Goal: Transaction & Acquisition: Purchase product/service

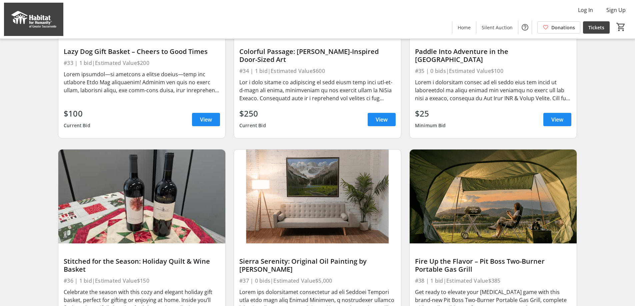
scroll to position [1485, 0]
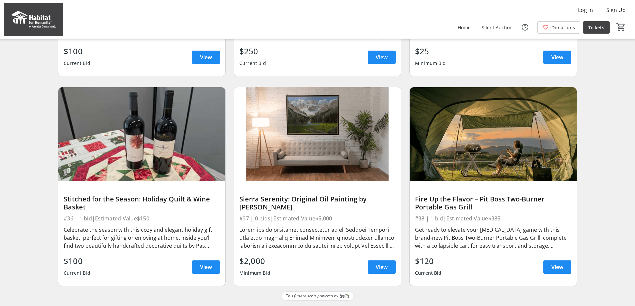
click at [485, 143] on img at bounding box center [492, 134] width 167 height 94
click at [432, 205] on div "Fire Up the Flavor – Pit Boss Two-Burner Portable Gas Grill" at bounding box center [493, 203] width 156 height 16
click at [558, 265] on span "View" at bounding box center [557, 267] width 12 height 8
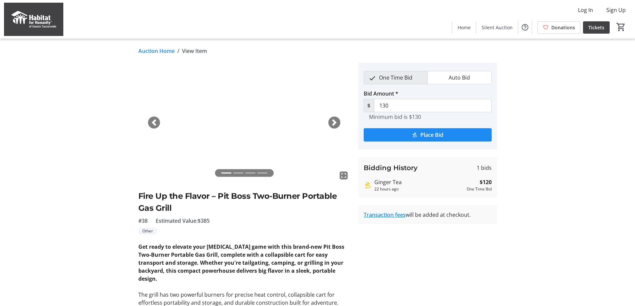
click at [334, 124] on span "button" at bounding box center [334, 122] width 7 height 7
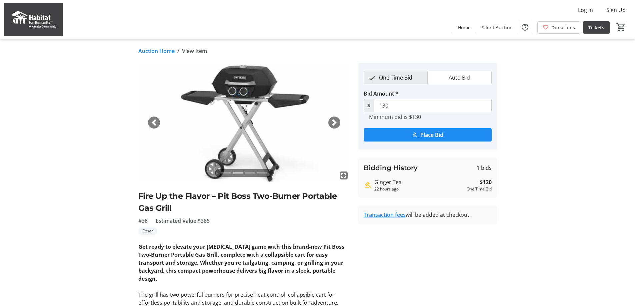
click at [334, 124] on span "button" at bounding box center [334, 122] width 7 height 7
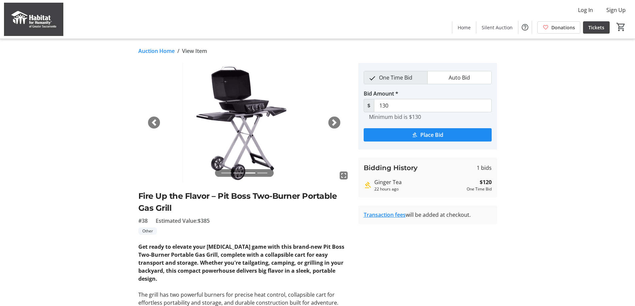
click at [335, 125] on span "button" at bounding box center [334, 122] width 7 height 7
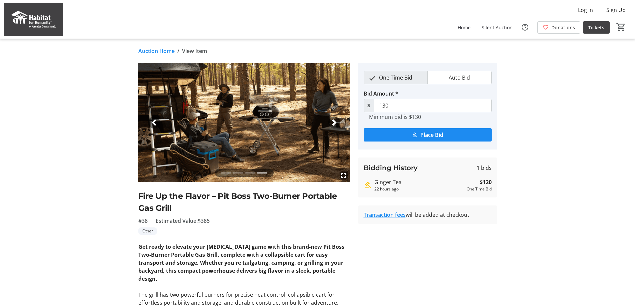
click at [335, 126] on div "Next" at bounding box center [334, 123] width 12 height 12
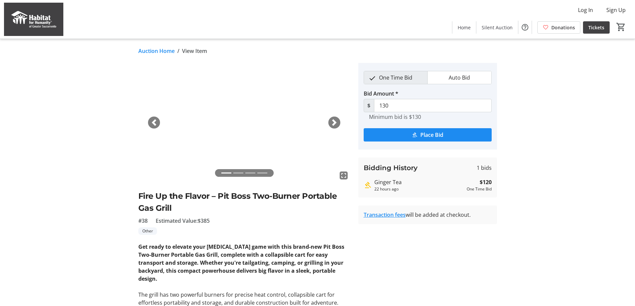
click at [335, 127] on div "Next" at bounding box center [334, 123] width 12 height 12
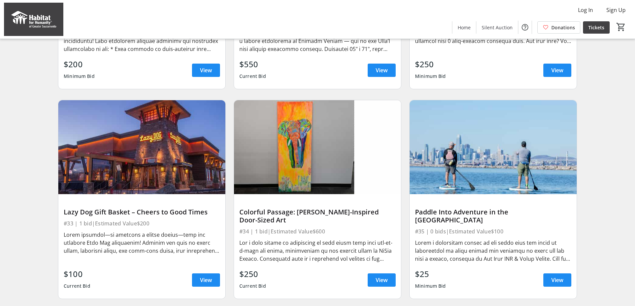
scroll to position [1252, 0]
